Goal: Transaction & Acquisition: Purchase product/service

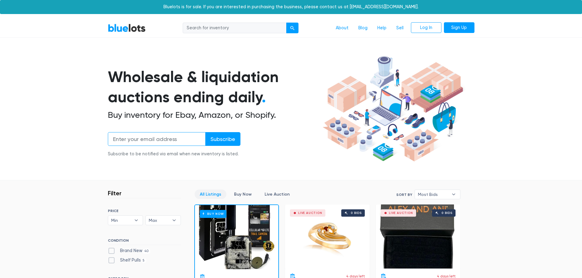
click at [132, 142] on input "email" at bounding box center [157, 139] width 98 height 14
type input "dszpanka@townofbluffton.com"
click at [227, 141] on input "Subscribe" at bounding box center [222, 139] width 35 height 14
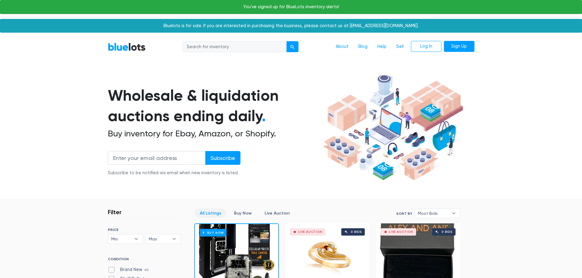
click at [196, 50] on input "search" at bounding box center [235, 46] width 104 height 11
type input "barefoot dreams"
click at [286, 41] on button "submit" at bounding box center [292, 46] width 12 height 11
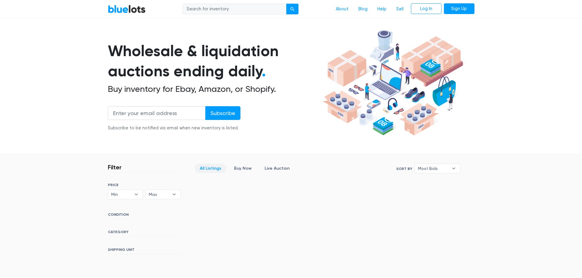
scroll to position [92, 0]
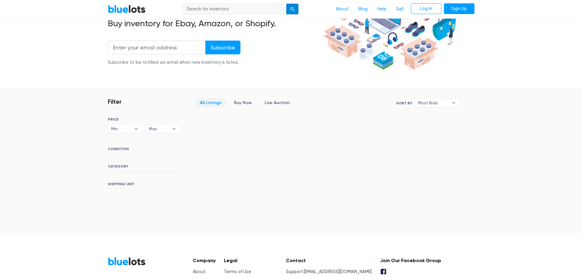
click at [292, 8] on div "submit" at bounding box center [292, 9] width 4 height 4
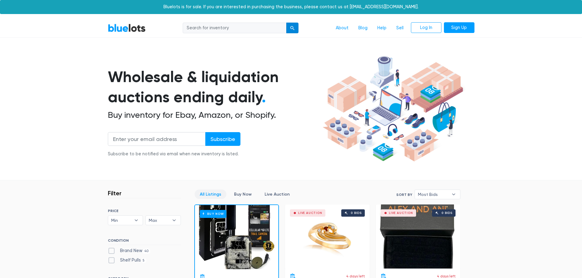
click at [292, 31] on button "submit" at bounding box center [292, 28] width 12 height 11
drag, startPoint x: 0, startPoint y: 0, endPoint x: 292, endPoint y: 30, distance: 293.5
click at [292, 30] on button "submit" at bounding box center [292, 28] width 12 height 11
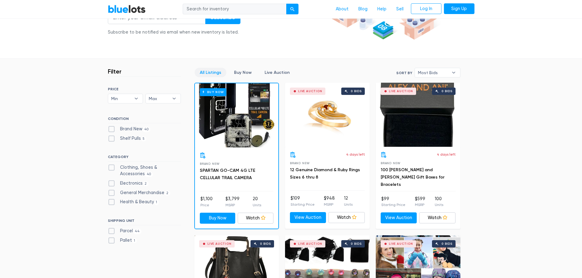
scroll to position [122, 0]
click at [111, 167] on label "Clothing, Shoes & Accessories 40" at bounding box center [144, 170] width 73 height 13
click at [111, 167] on Accessories"] "Clothing, Shoes & Accessories 40" at bounding box center [110, 166] width 4 height 4
checkbox Accessories"] "true"
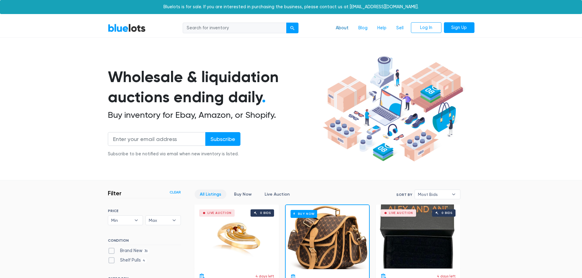
click at [340, 28] on link "About" at bounding box center [342, 28] width 23 height 12
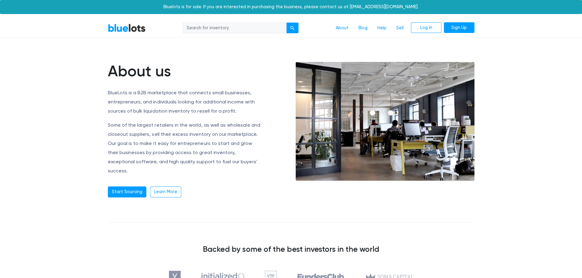
click at [199, 29] on input "search" at bounding box center [235, 28] width 104 height 11
type input "barefoot dreams"
click at [286, 23] on button "submit" at bounding box center [292, 28] width 12 height 11
